Goal: Check status

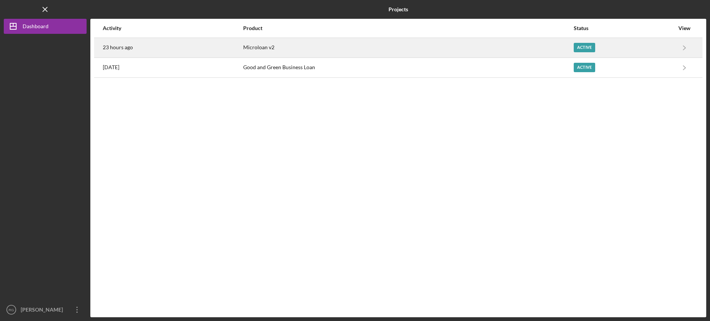
click at [277, 49] on div "Microloan v2" at bounding box center [408, 47] width 330 height 19
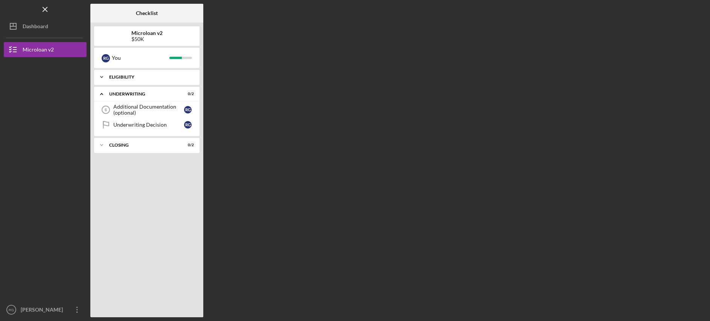
click at [154, 79] on div "Eligibility" at bounding box center [149, 77] width 81 height 5
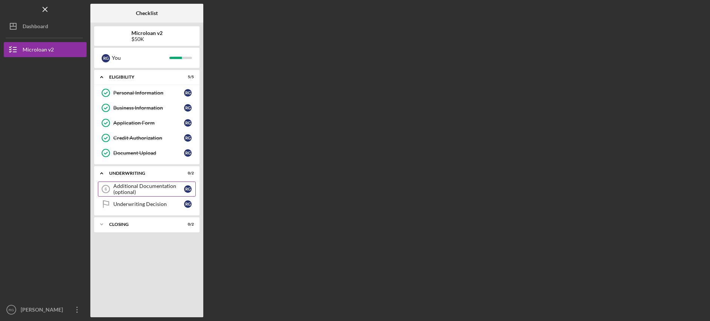
click at [160, 187] on div "Additional Documentation (optional)" at bounding box center [148, 189] width 71 height 12
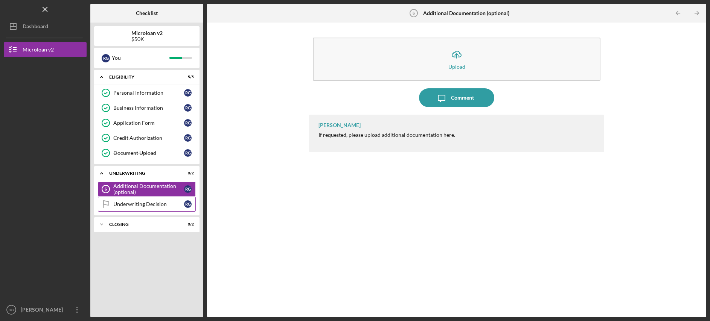
click at [152, 201] on link "Underwriting Decision Underwriting Decision R G" at bounding box center [147, 204] width 98 height 15
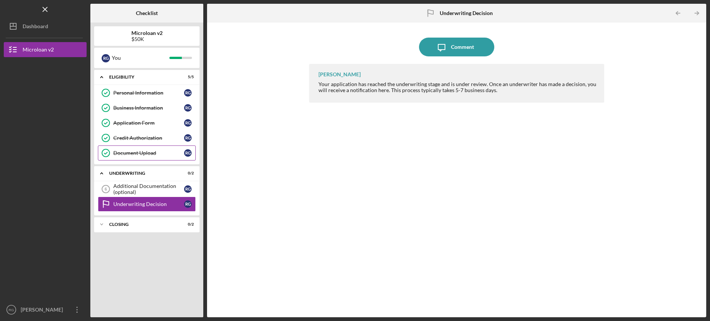
click at [147, 157] on link "Document Upload Document Upload R G" at bounding box center [147, 153] width 98 height 15
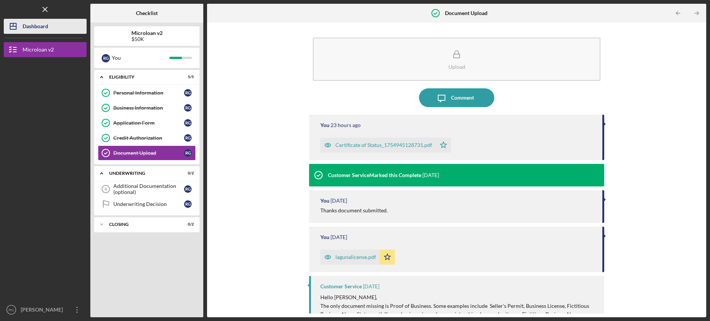
click at [29, 24] on div "Dashboard" at bounding box center [36, 27] width 26 height 17
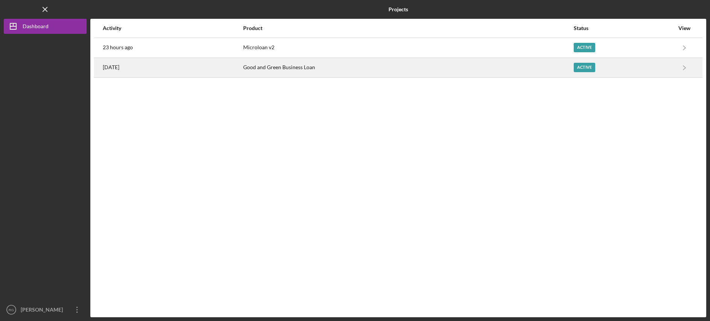
click at [146, 73] on div "[DATE]" at bounding box center [173, 67] width 140 height 19
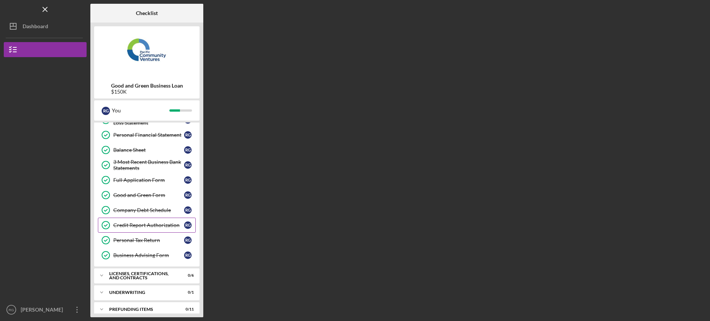
scroll to position [87, 0]
